Goal: Transaction & Acquisition: Purchase product/service

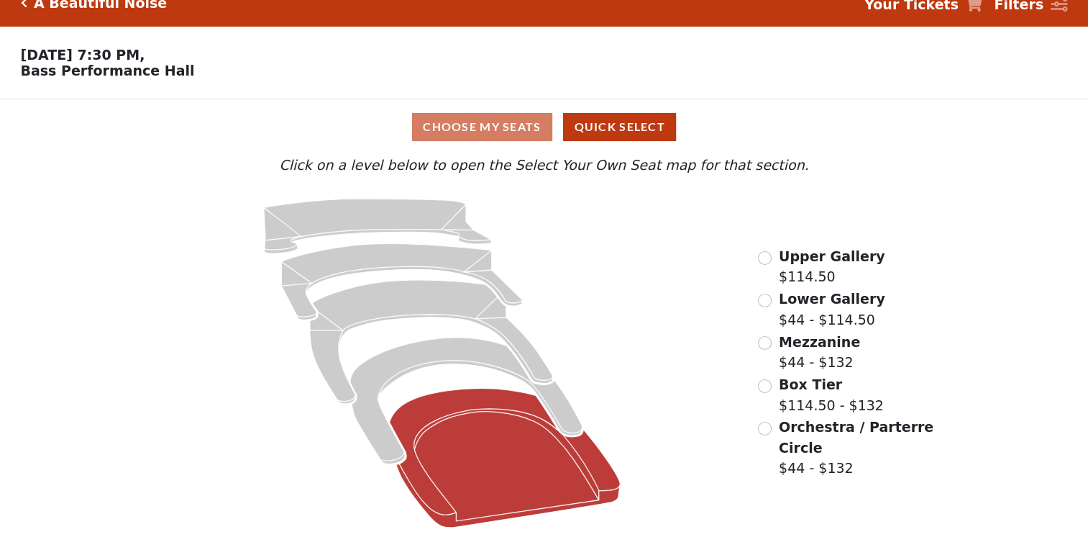
scroll to position [25, 0]
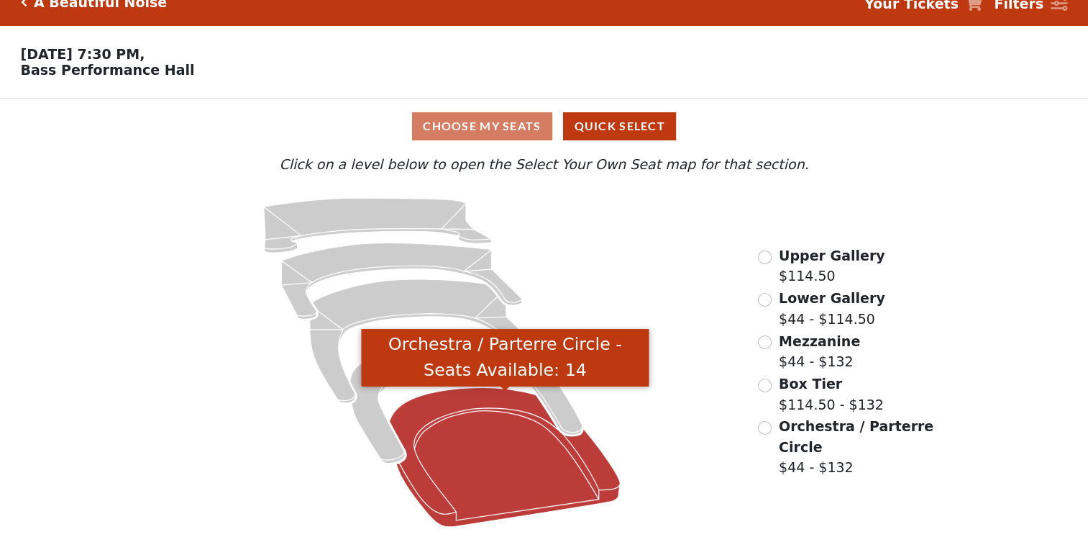
click at [472, 485] on icon "Orchestra / Parterre Circle - Seats Available: 14" at bounding box center [505, 456] width 231 height 139
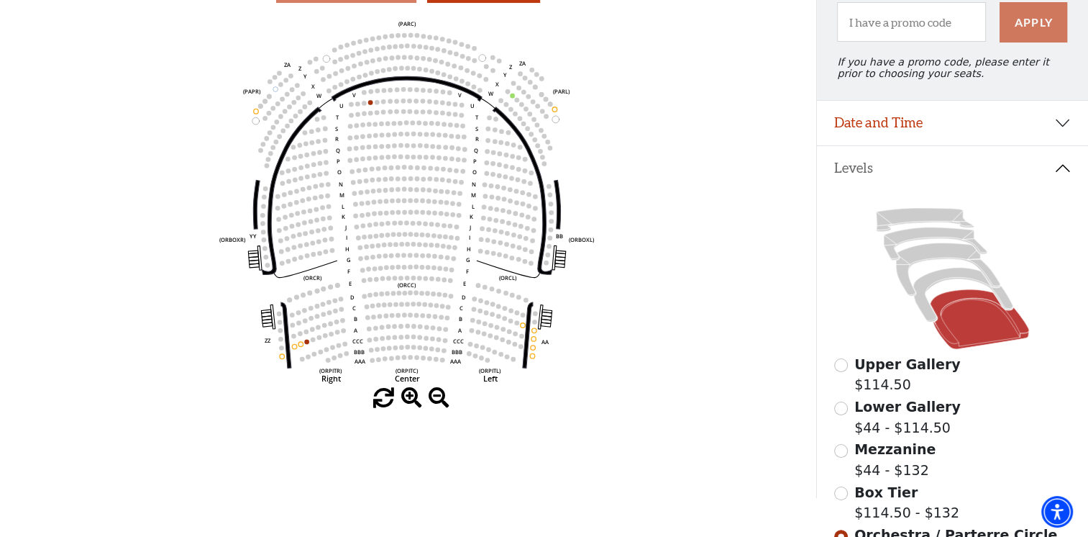
scroll to position [186, 0]
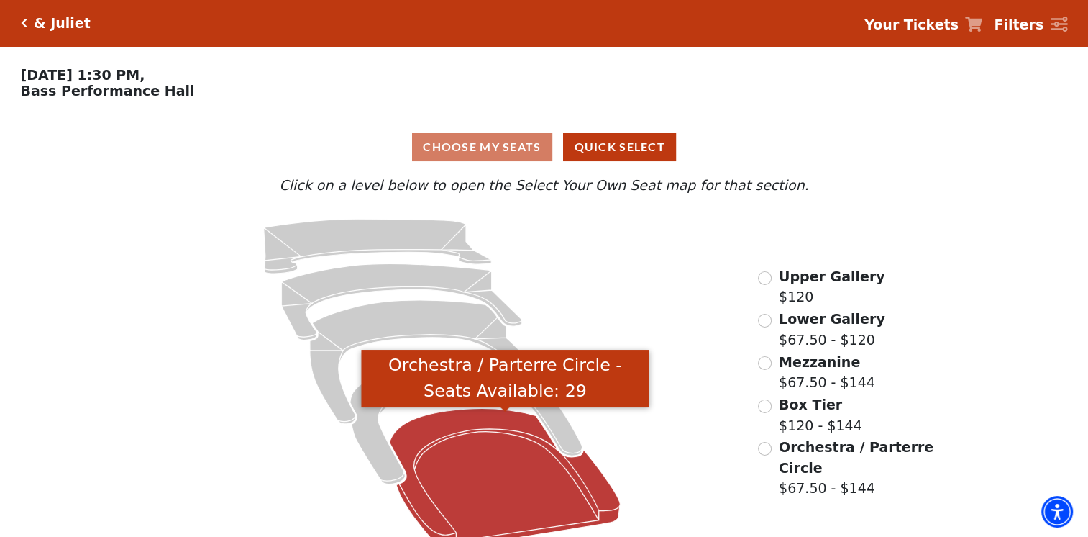
click at [450, 467] on icon "Orchestra / Parterre Circle - Seats Available: 29" at bounding box center [505, 477] width 231 height 139
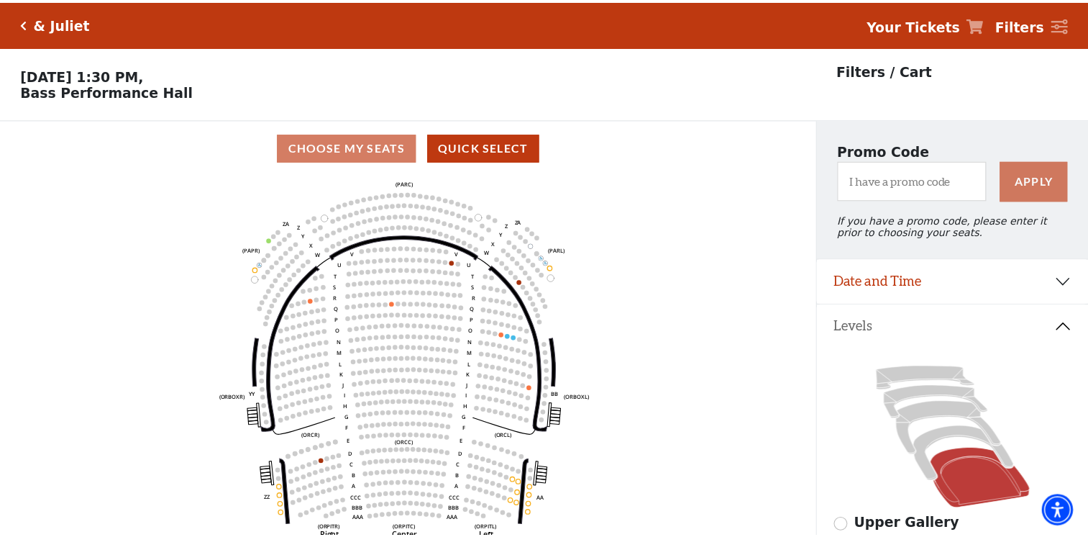
scroll to position [66, 0]
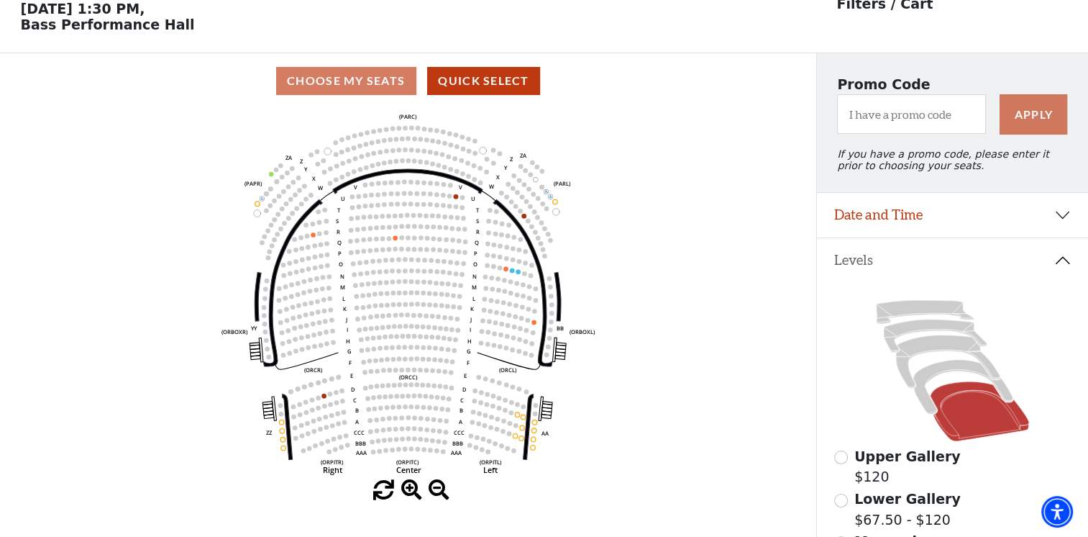
click at [518, 274] on use "Seat Selected" at bounding box center [518, 271] width 5 height 5
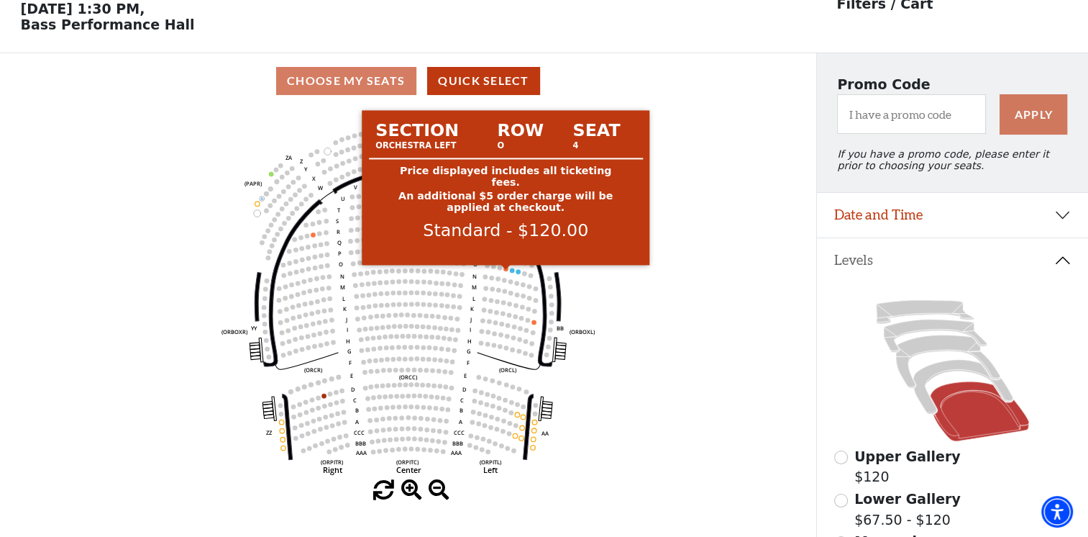
click at [506, 271] on circle at bounding box center [506, 268] width 5 height 5
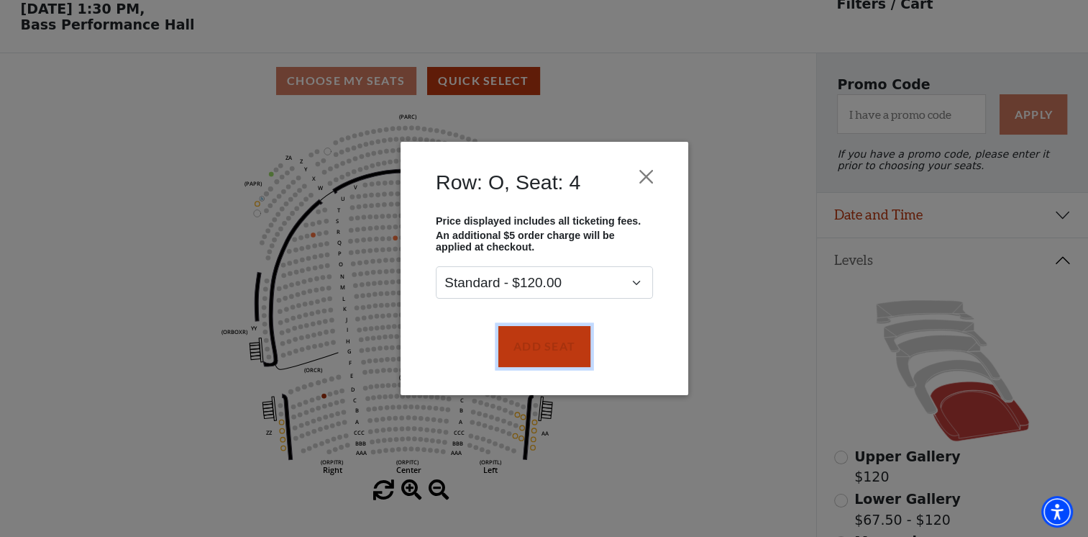
drag, startPoint x: 542, startPoint y: 348, endPoint x: 523, endPoint y: 308, distance: 44.7
click at [542, 347] on button "Add Seat" at bounding box center [544, 346] width 92 height 40
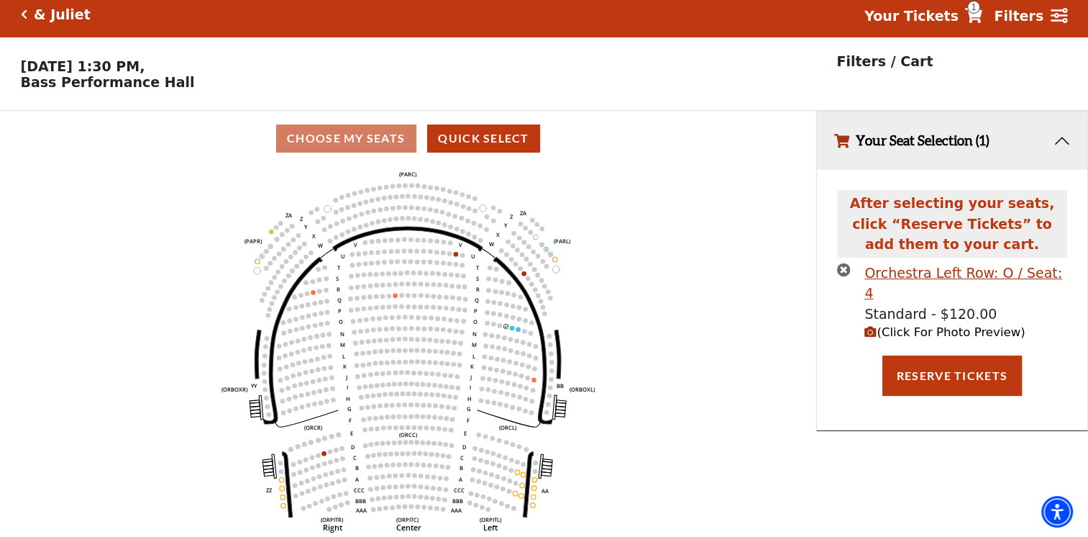
scroll to position [0, 0]
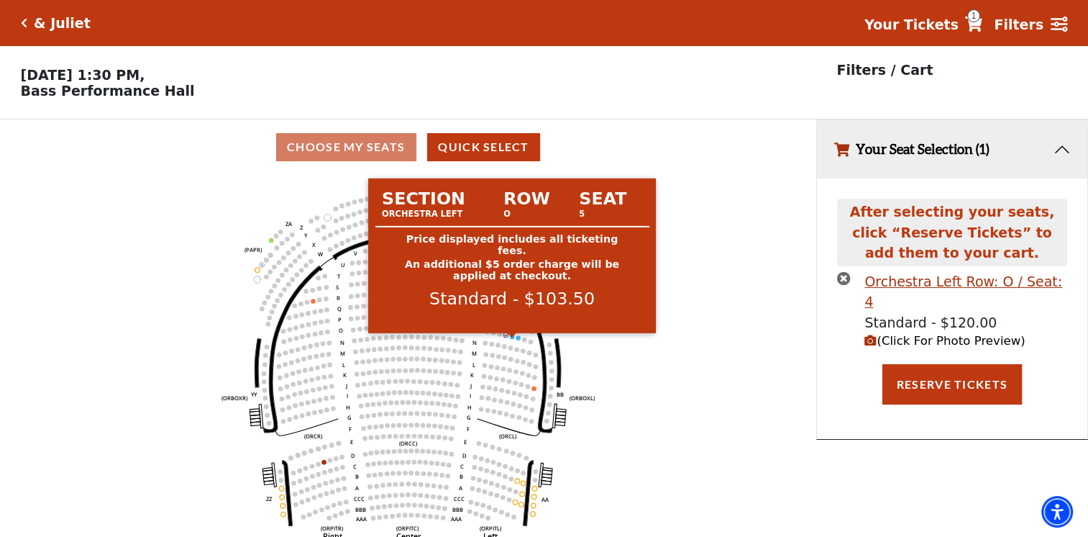
click at [510, 339] on circle at bounding box center [512, 336] width 5 height 5
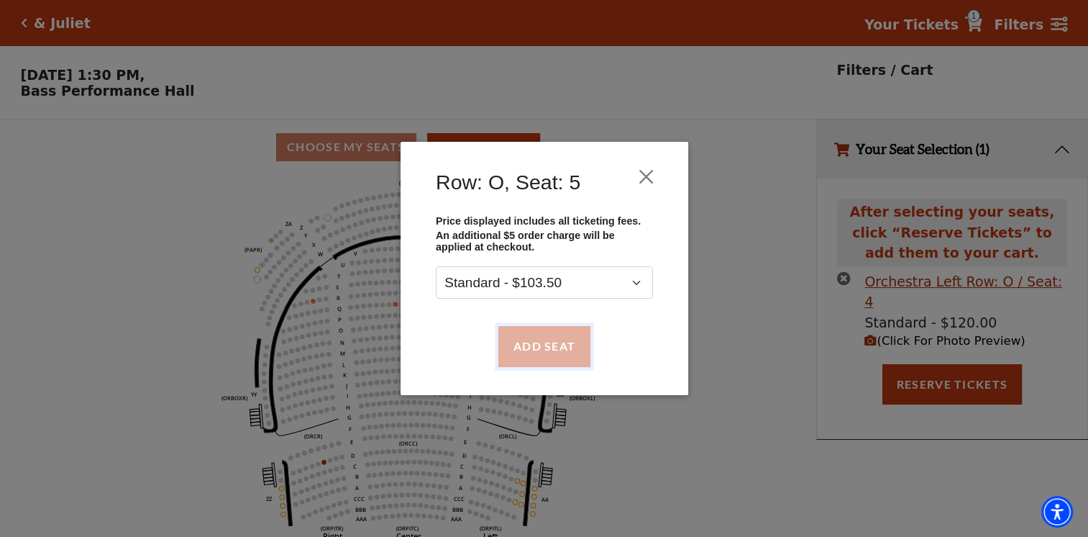
click at [529, 341] on button "Add Seat" at bounding box center [544, 346] width 92 height 40
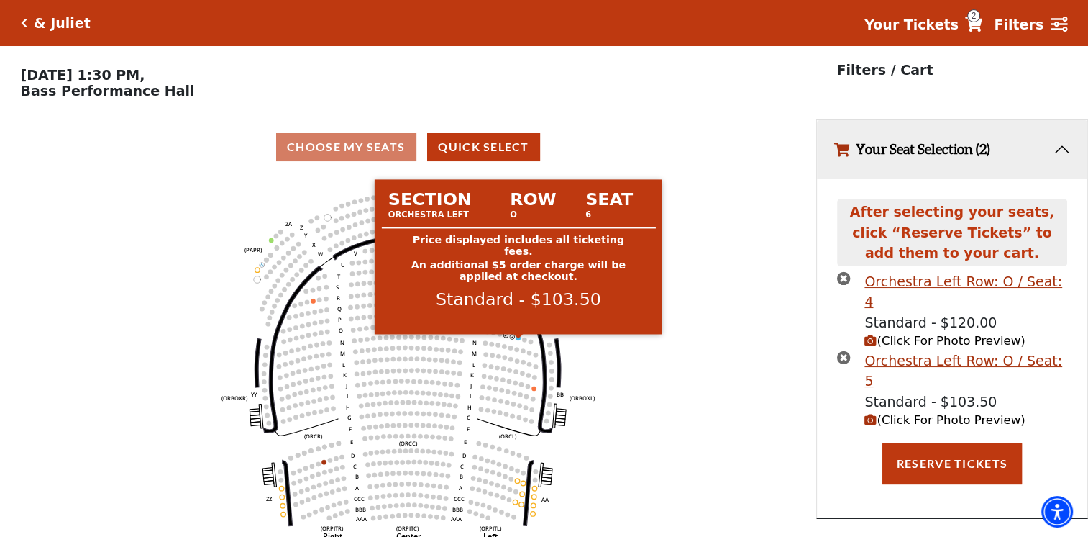
click at [518, 340] on circle at bounding box center [518, 337] width 5 height 5
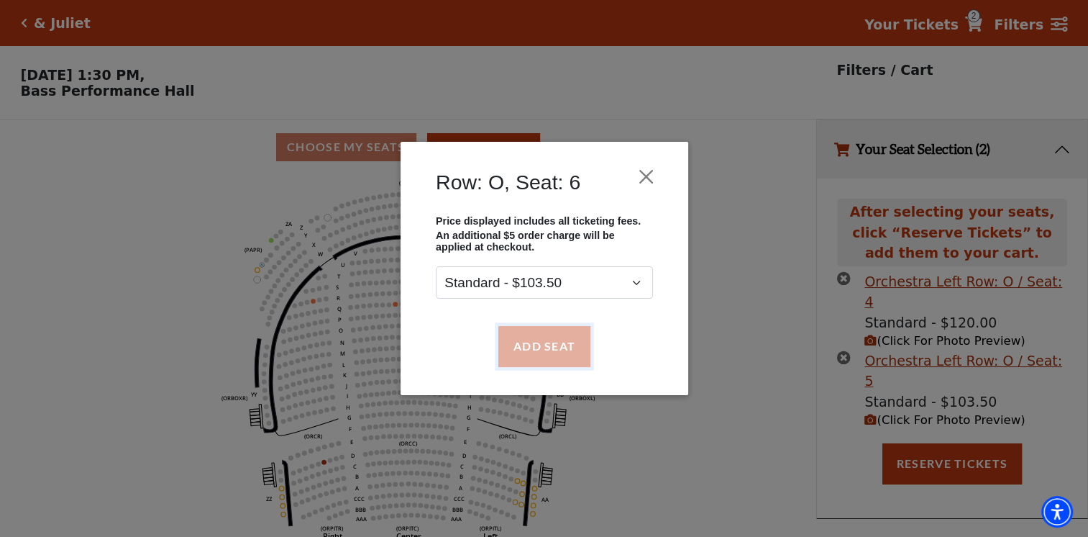
click at [547, 346] on button "Add Seat" at bounding box center [544, 346] width 92 height 40
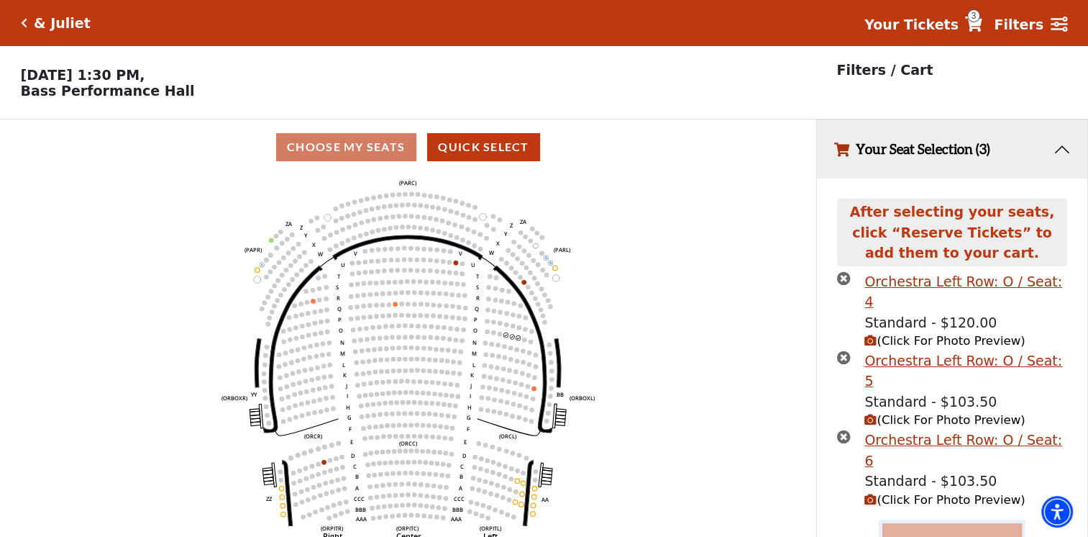
click at [921, 523] on button "Reserve Tickets" at bounding box center [953, 543] width 140 height 40
